Goal: Transaction & Acquisition: Purchase product/service

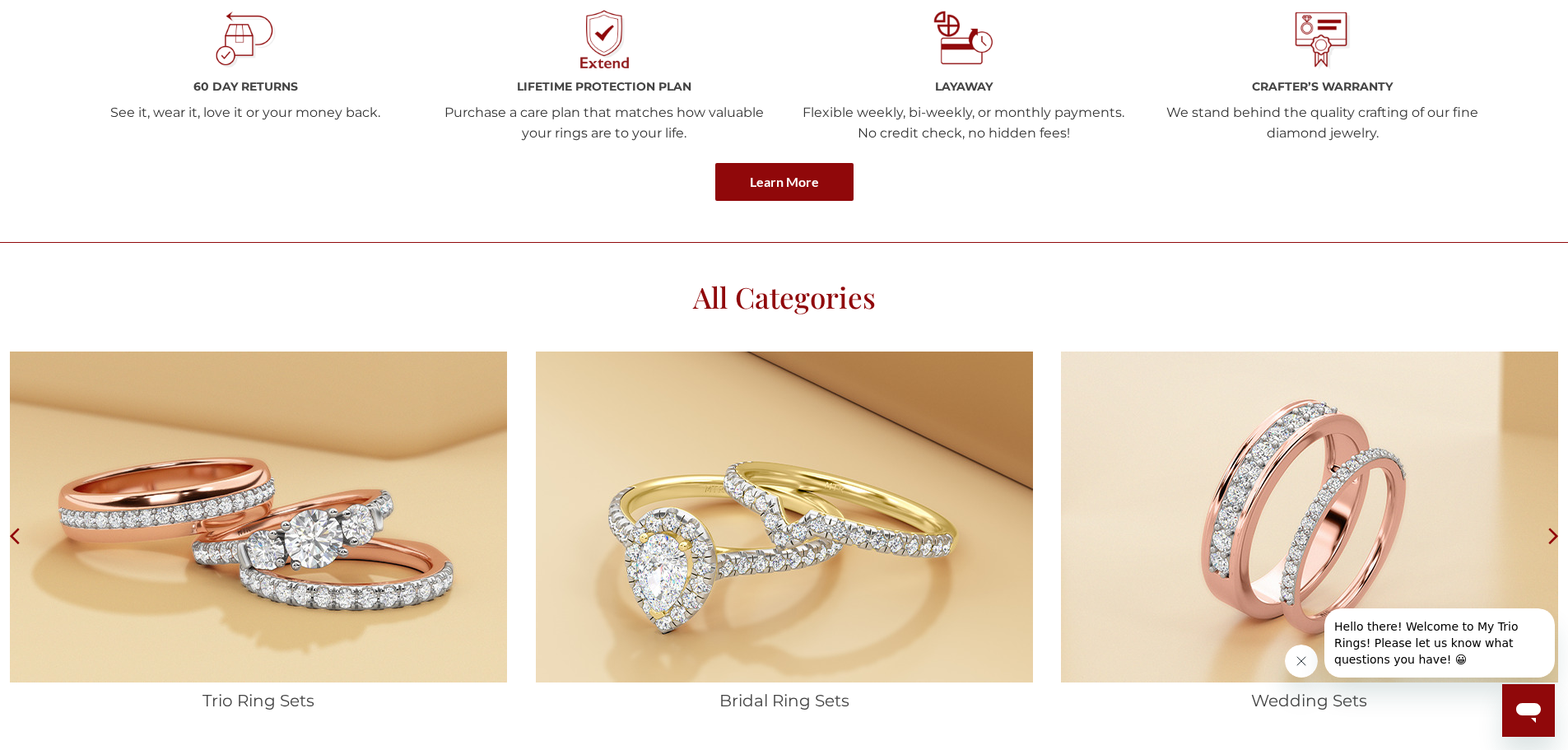
scroll to position [2798, 0]
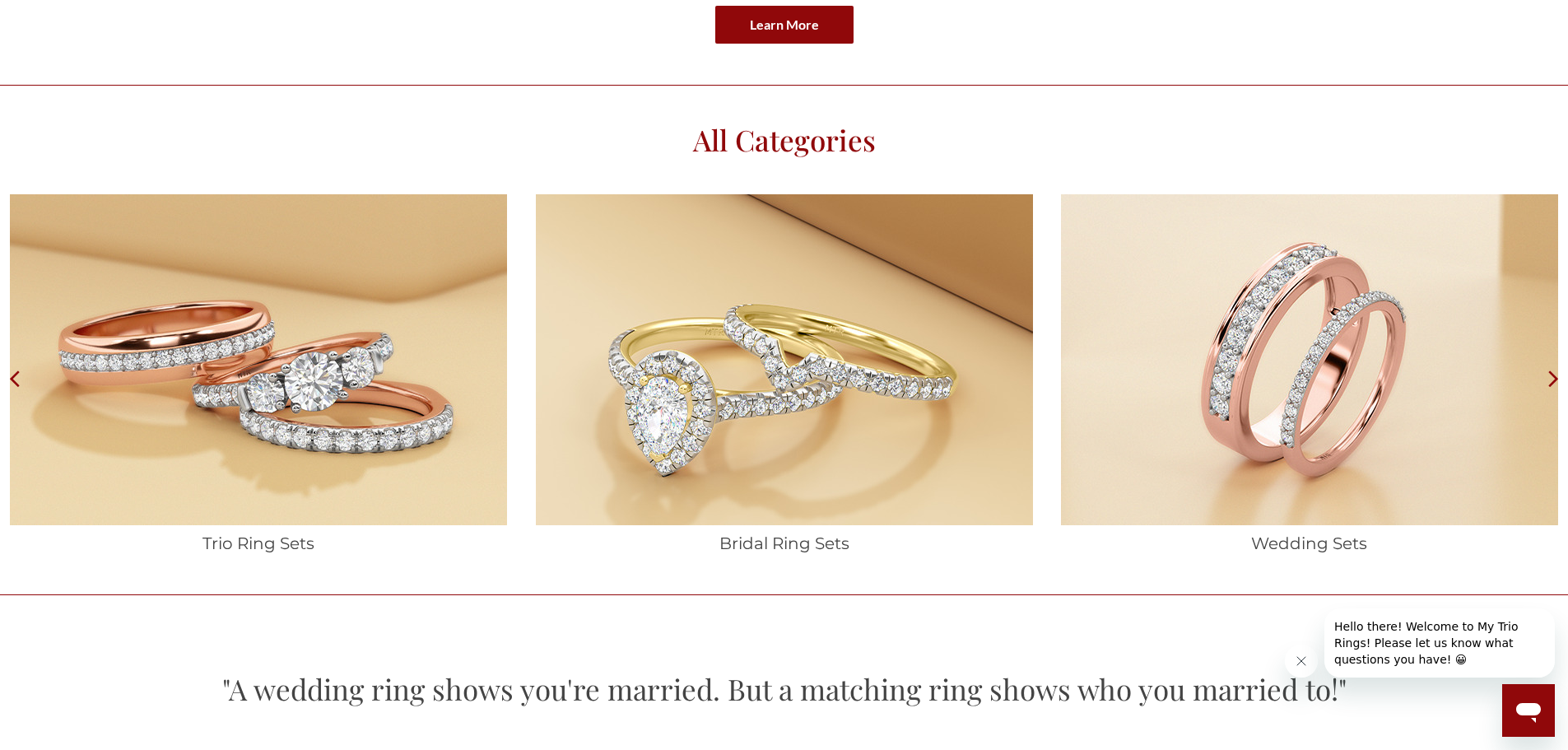
click at [1553, 375] on icon at bounding box center [1554, 379] width 9 height 16
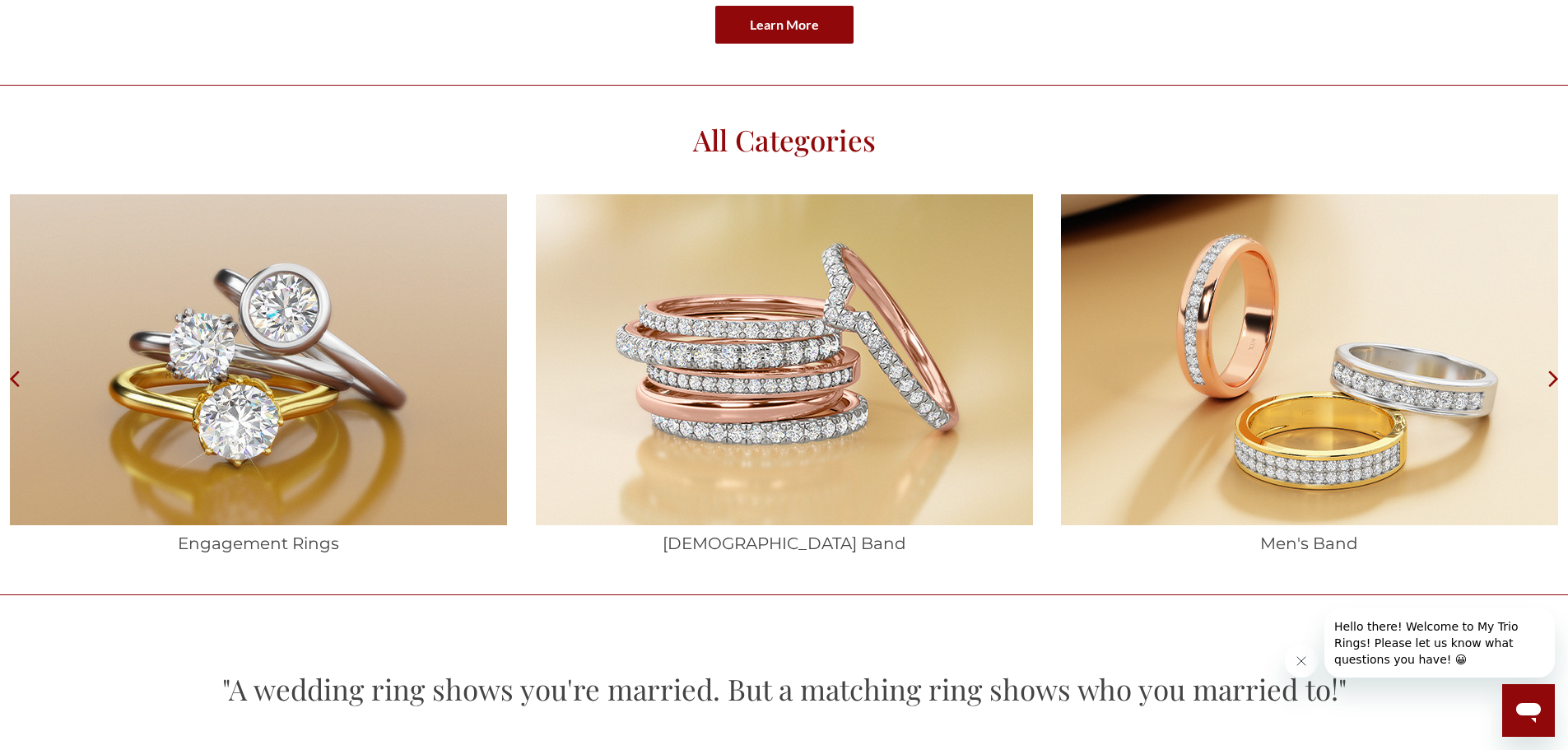
click at [1553, 375] on icon at bounding box center [1554, 379] width 9 height 16
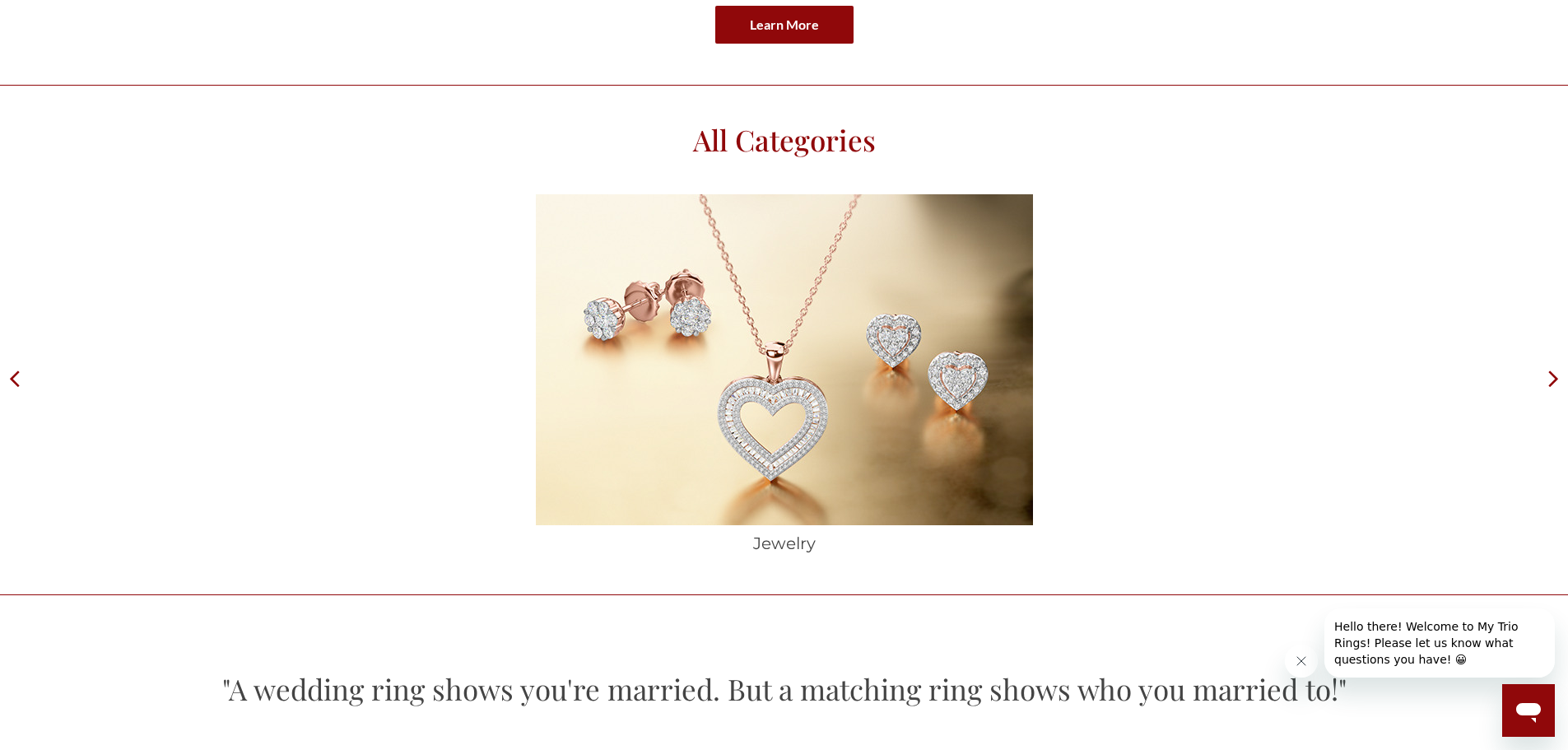
click at [1553, 375] on icon at bounding box center [1554, 379] width 9 height 16
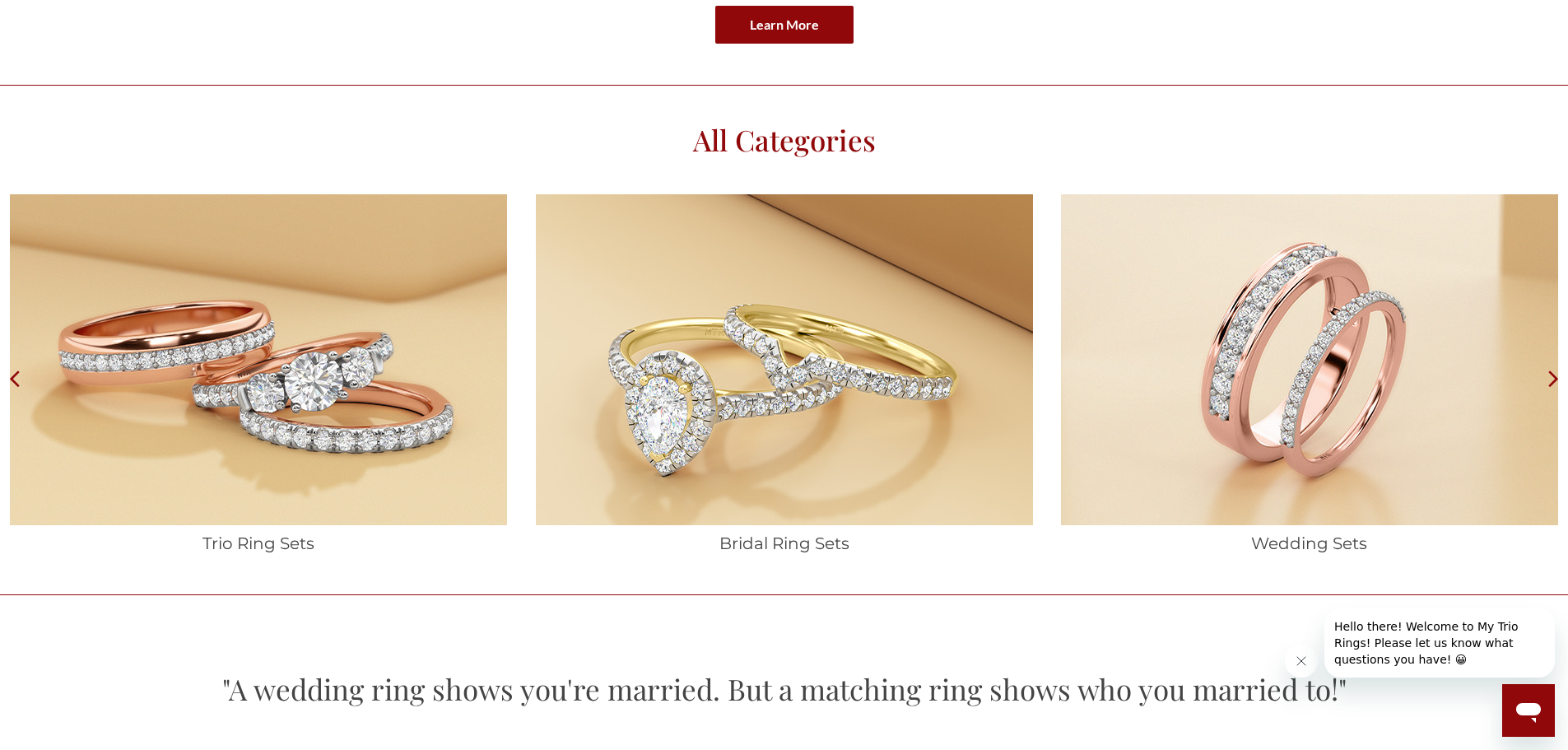
click at [1553, 375] on icon at bounding box center [1554, 379] width 9 height 16
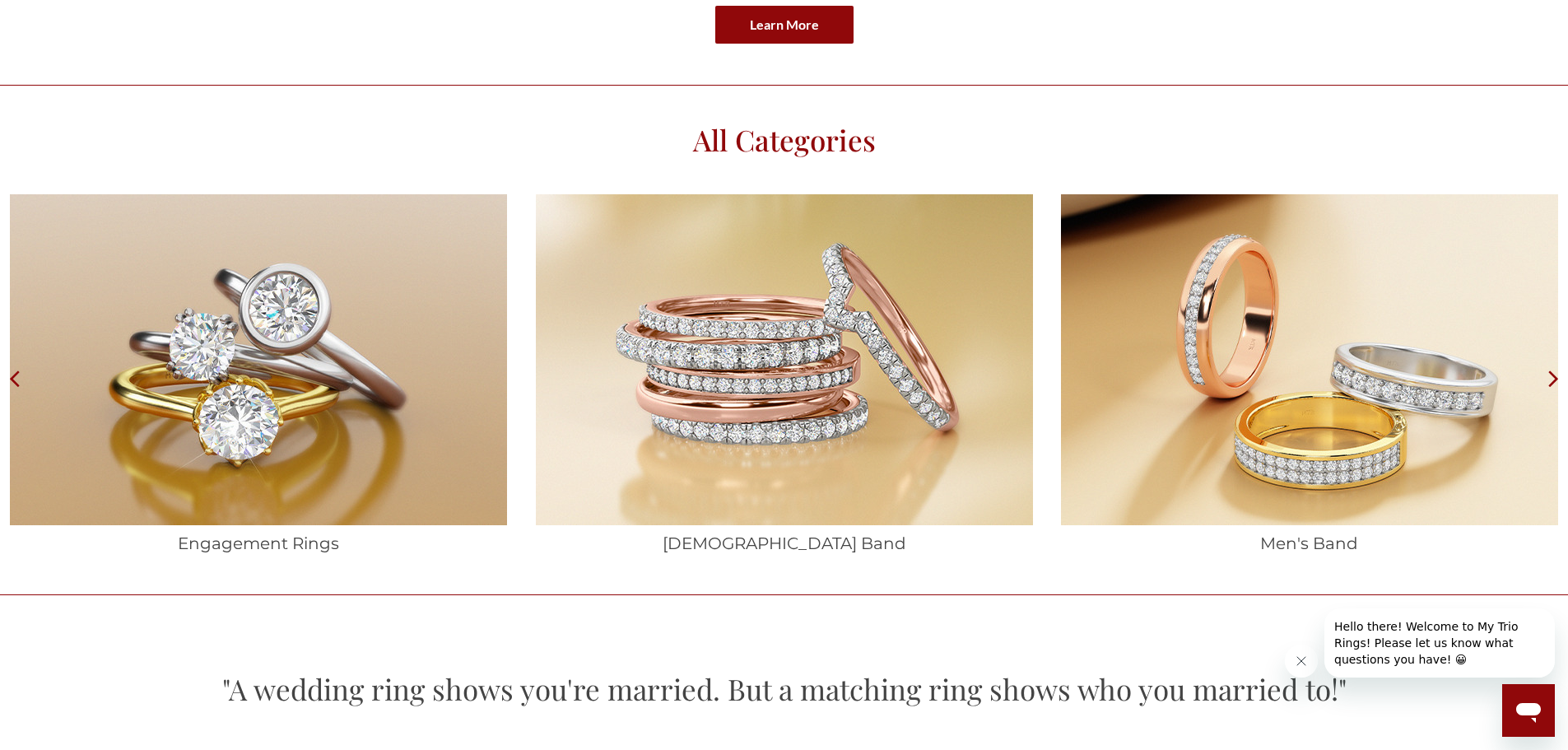
click at [1412, 408] on img at bounding box center [1309, 360] width 497 height 331
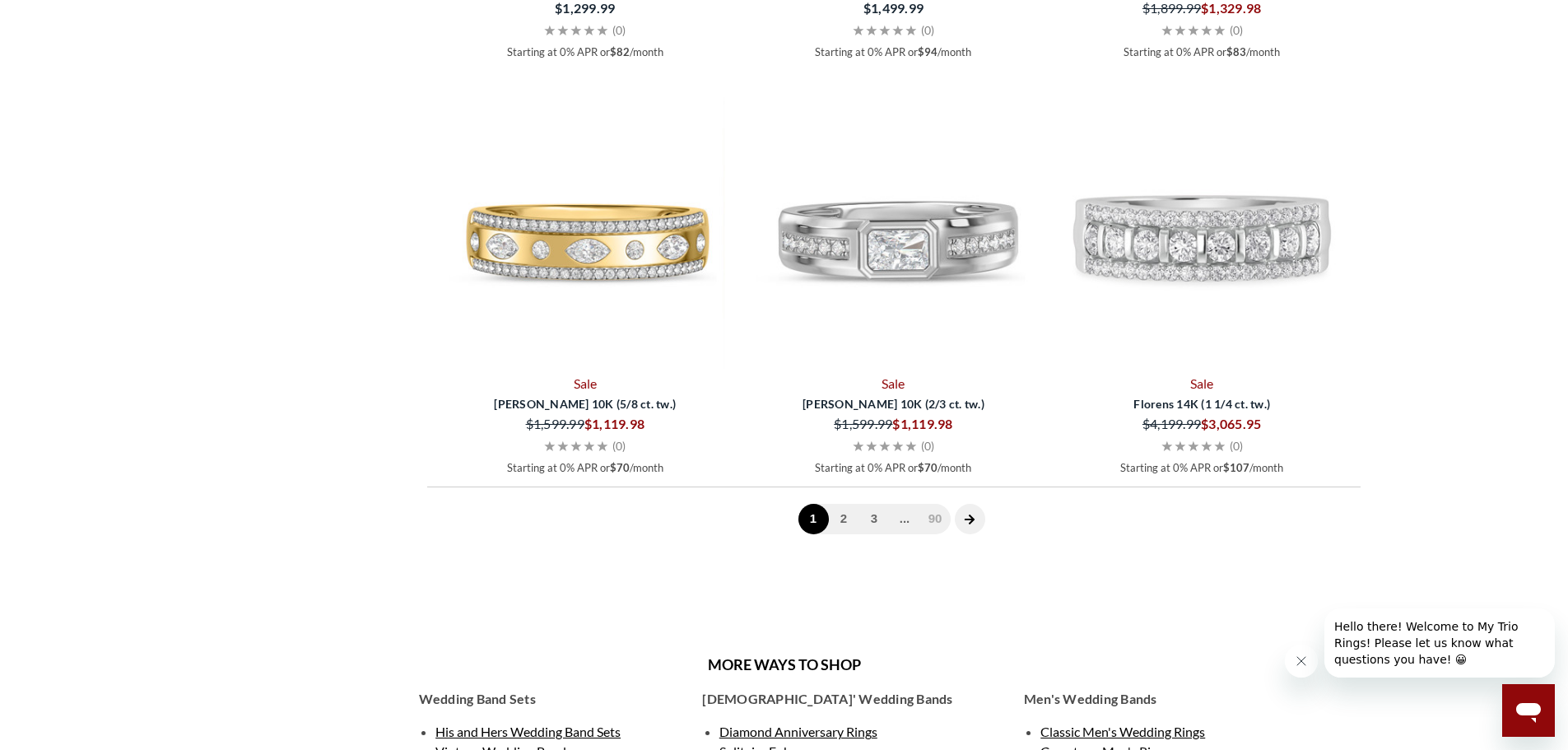
scroll to position [2881, 0]
